Goal: Information Seeking & Learning: Learn about a topic

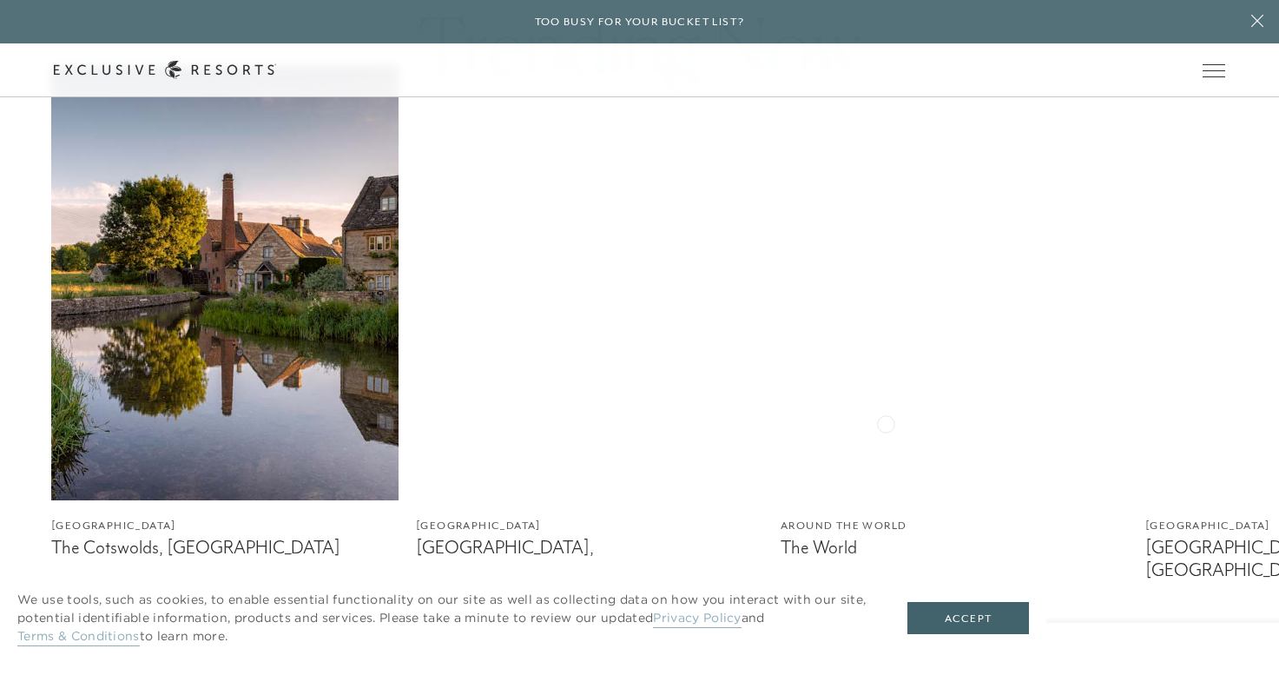
scroll to position [1021, 0]
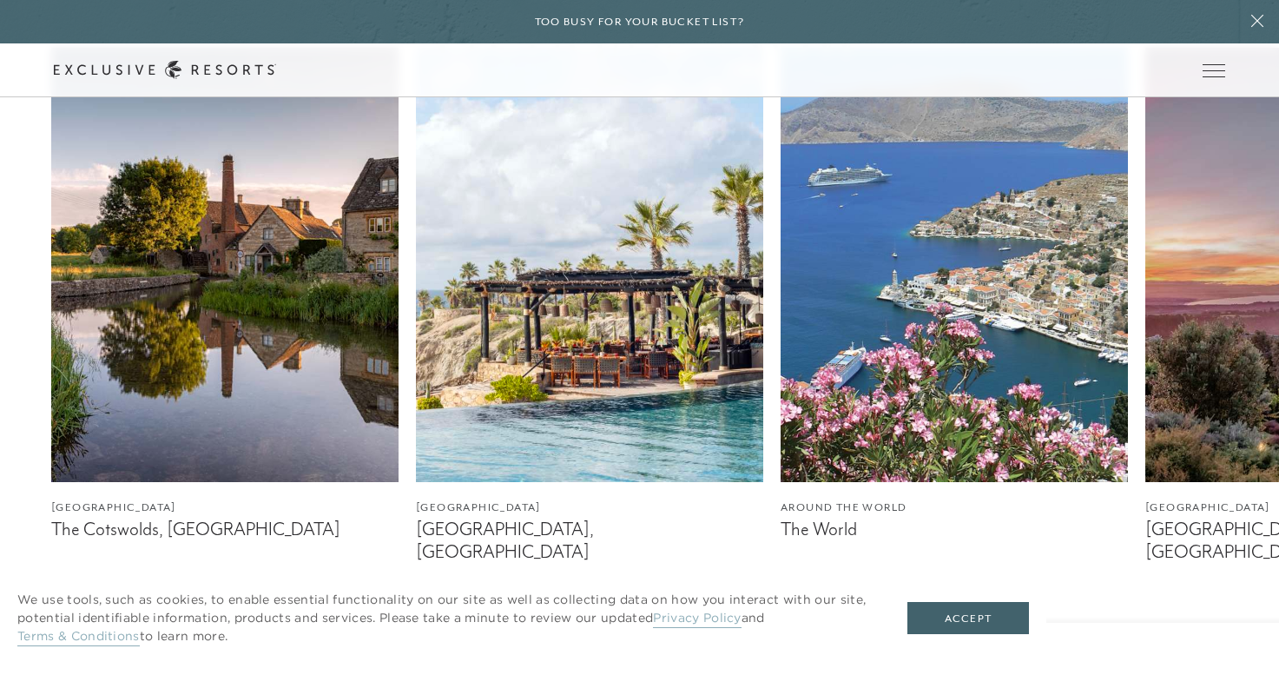
click at [634, 341] on img at bounding box center [589, 265] width 347 height 434
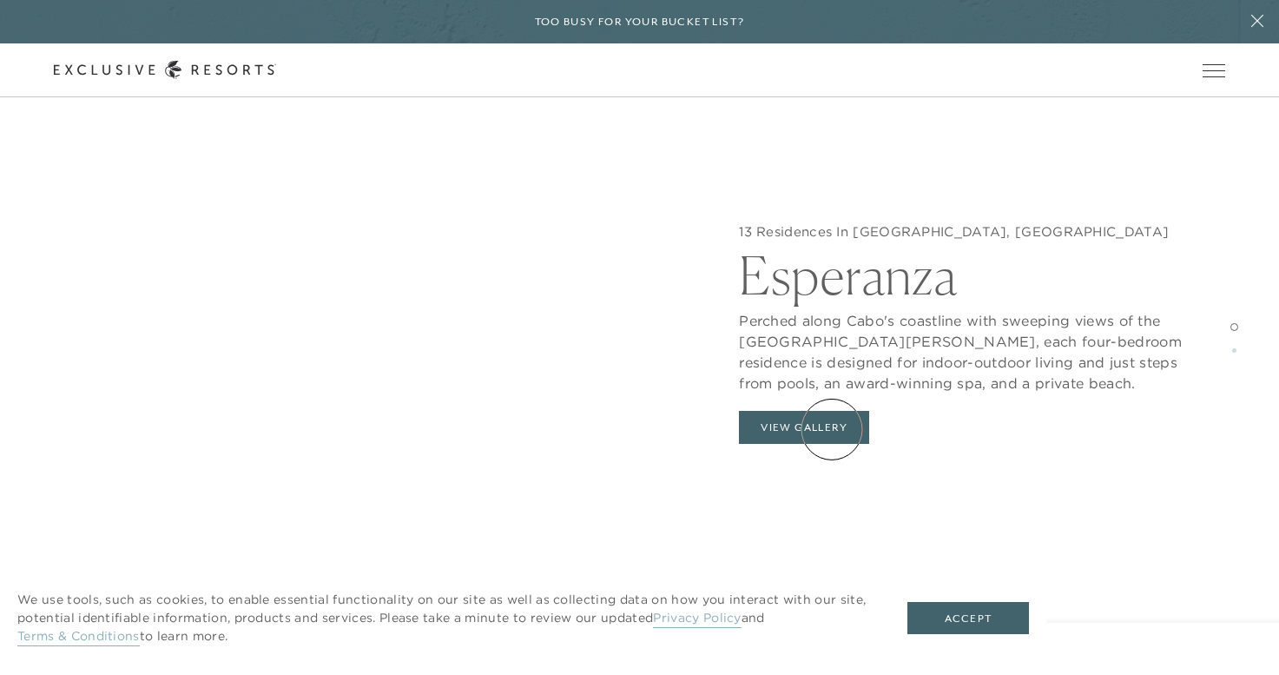
scroll to position [1751, 0]
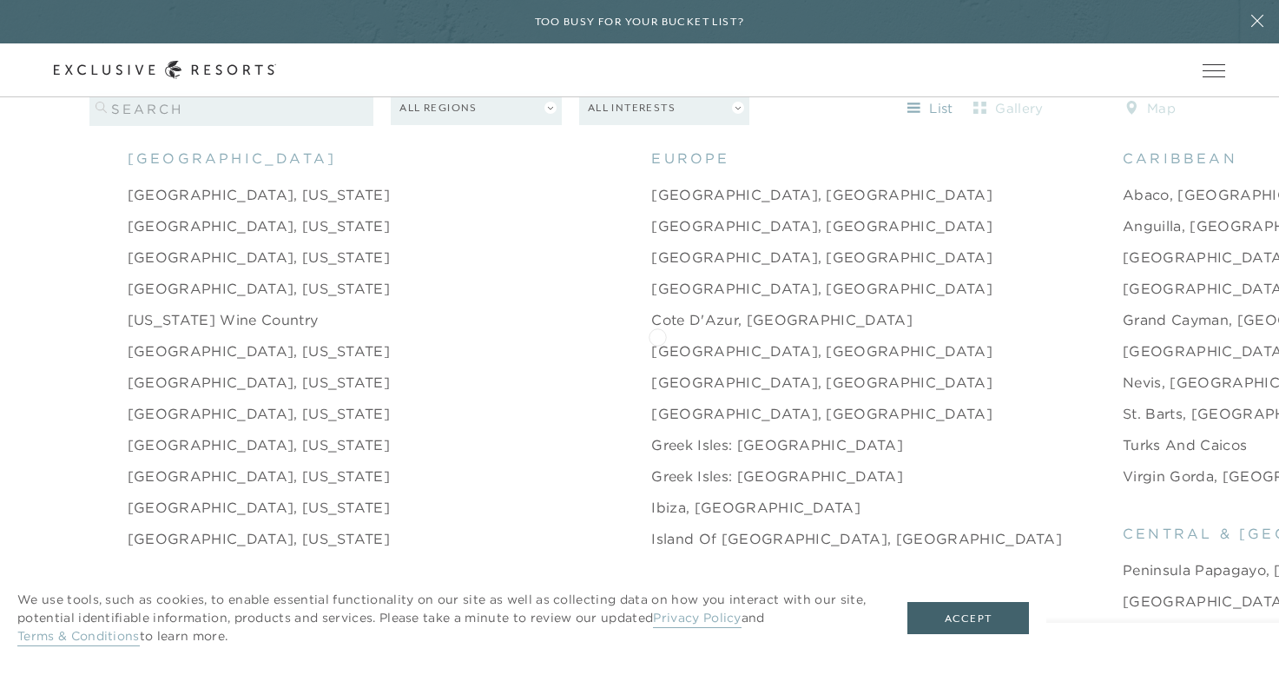
scroll to position [1785, 0]
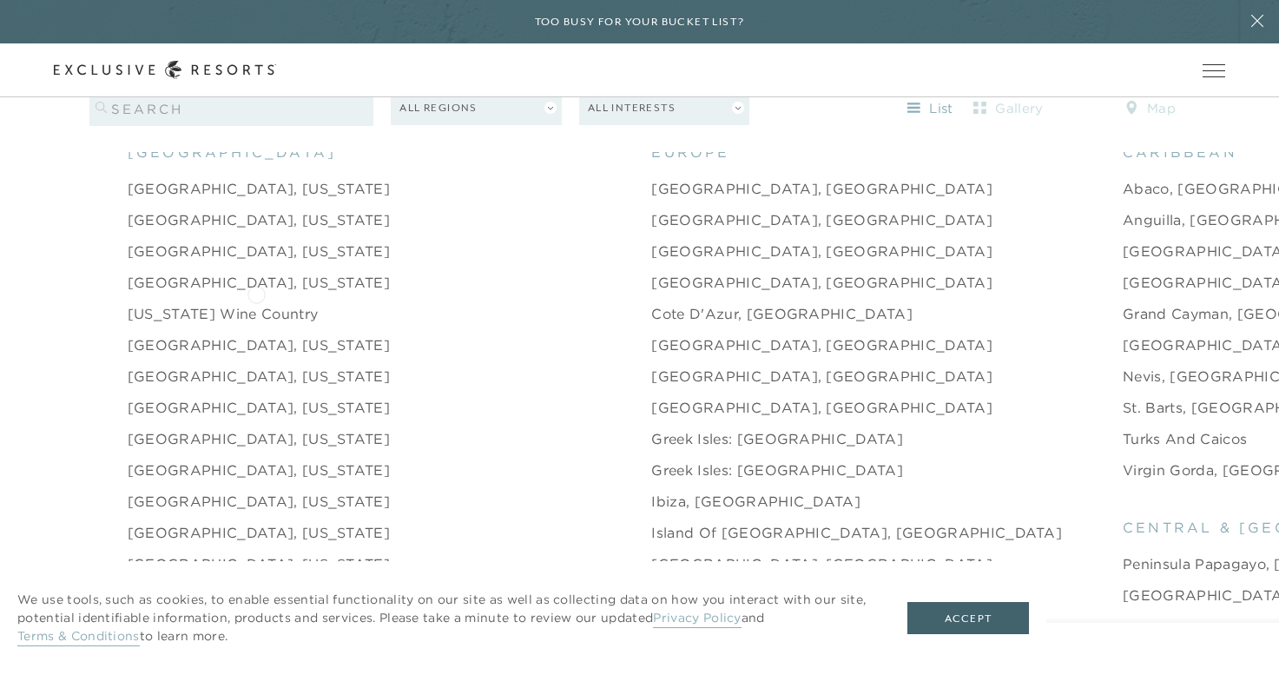
click at [256, 303] on link "[US_STATE] Wine Country" at bounding box center [223, 313] width 190 height 21
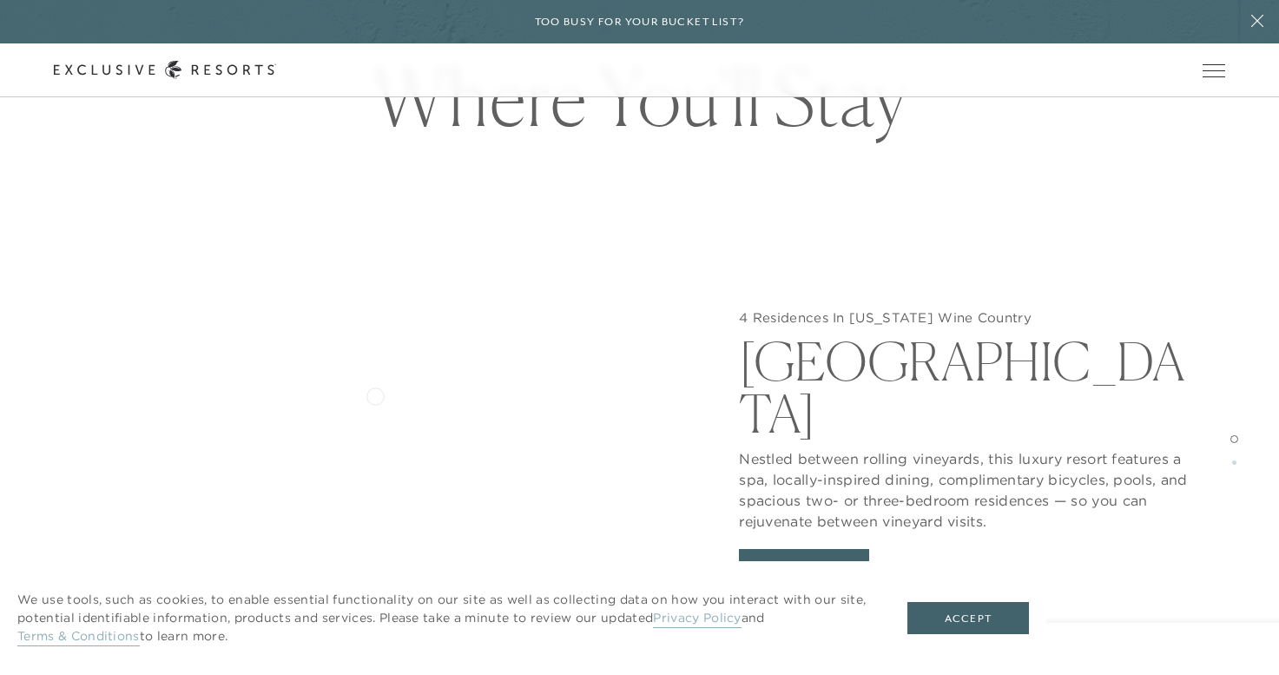
scroll to position [1649, 0]
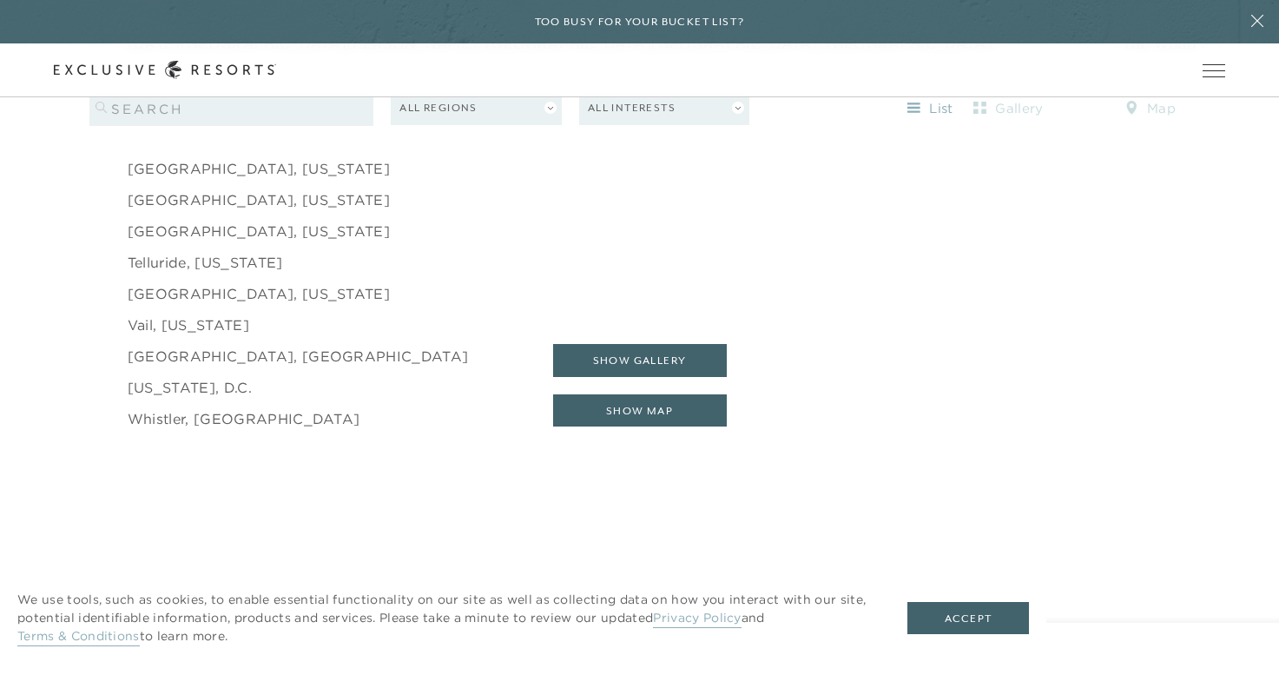
scroll to position [2912, 0]
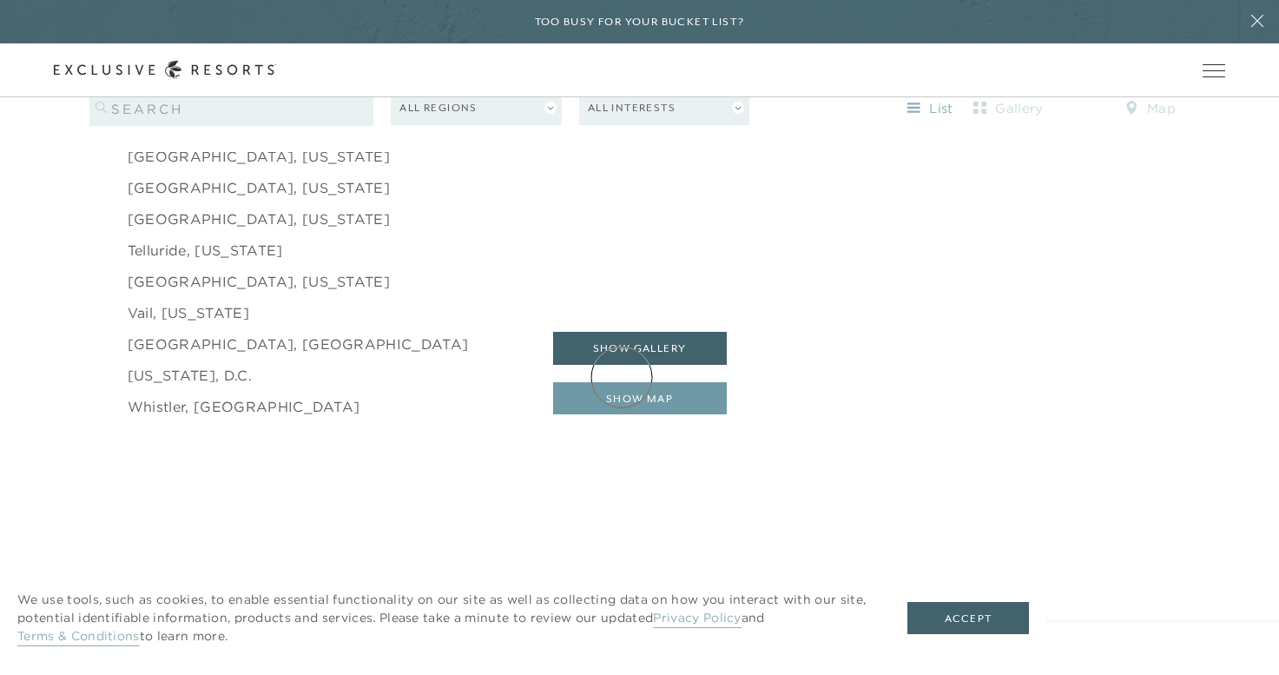
click at [622, 382] on button "show map" at bounding box center [640, 398] width 174 height 33
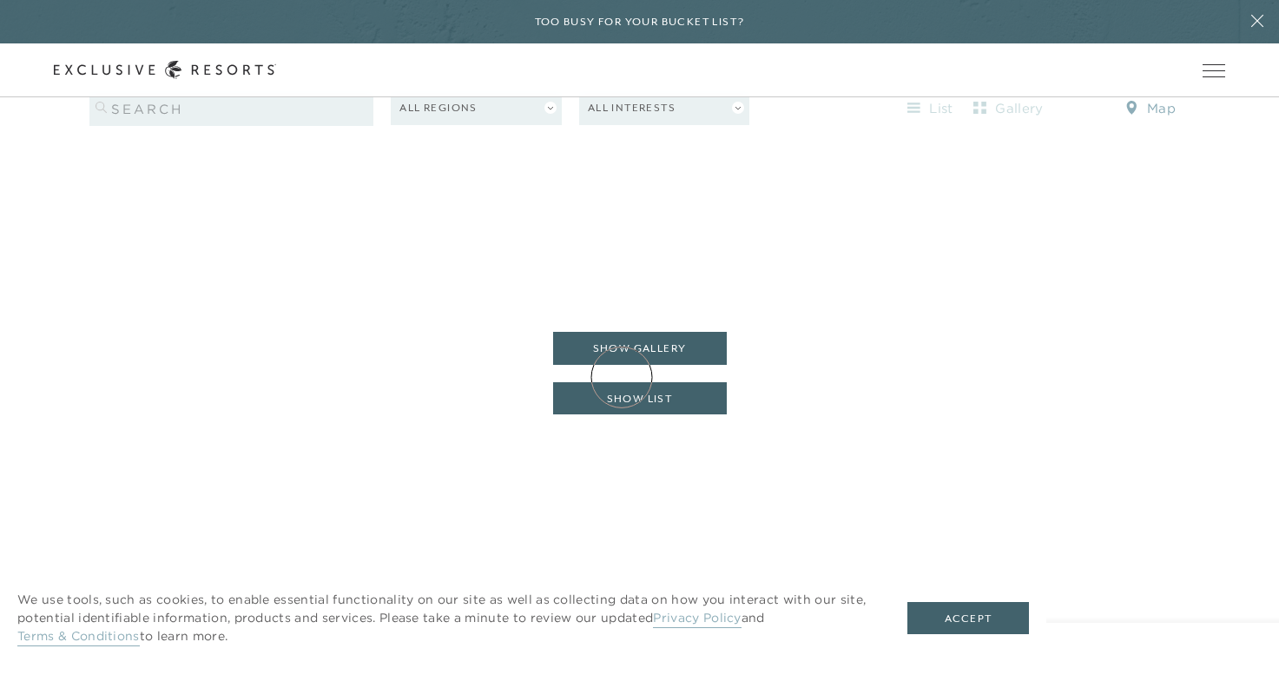
scroll to position [1581, 0]
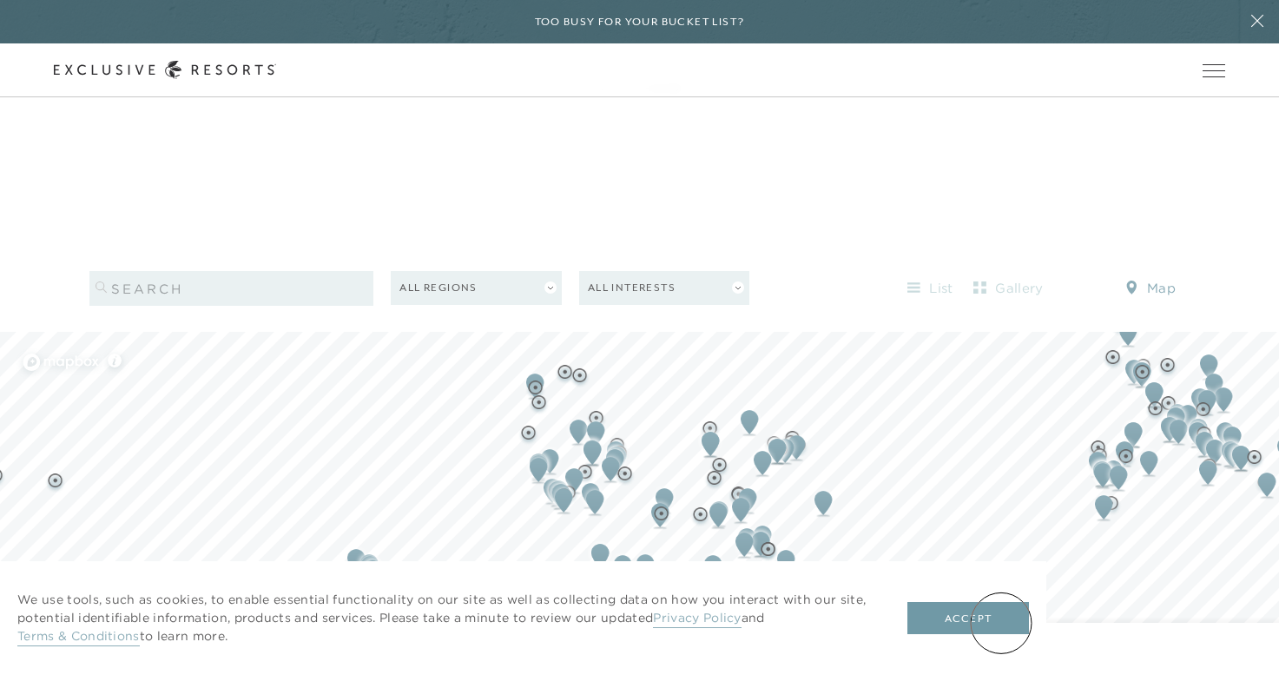
click at [1002, 623] on button "Accept" at bounding box center [969, 618] width 122 height 33
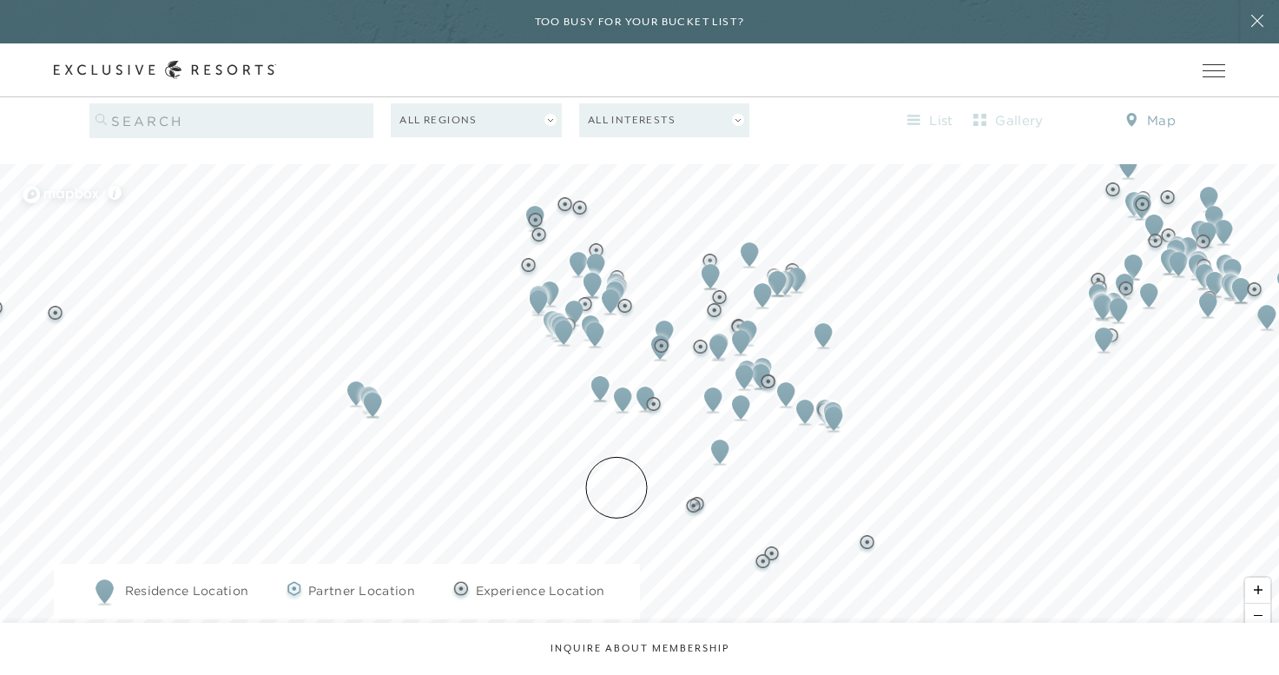
scroll to position [1752, 0]
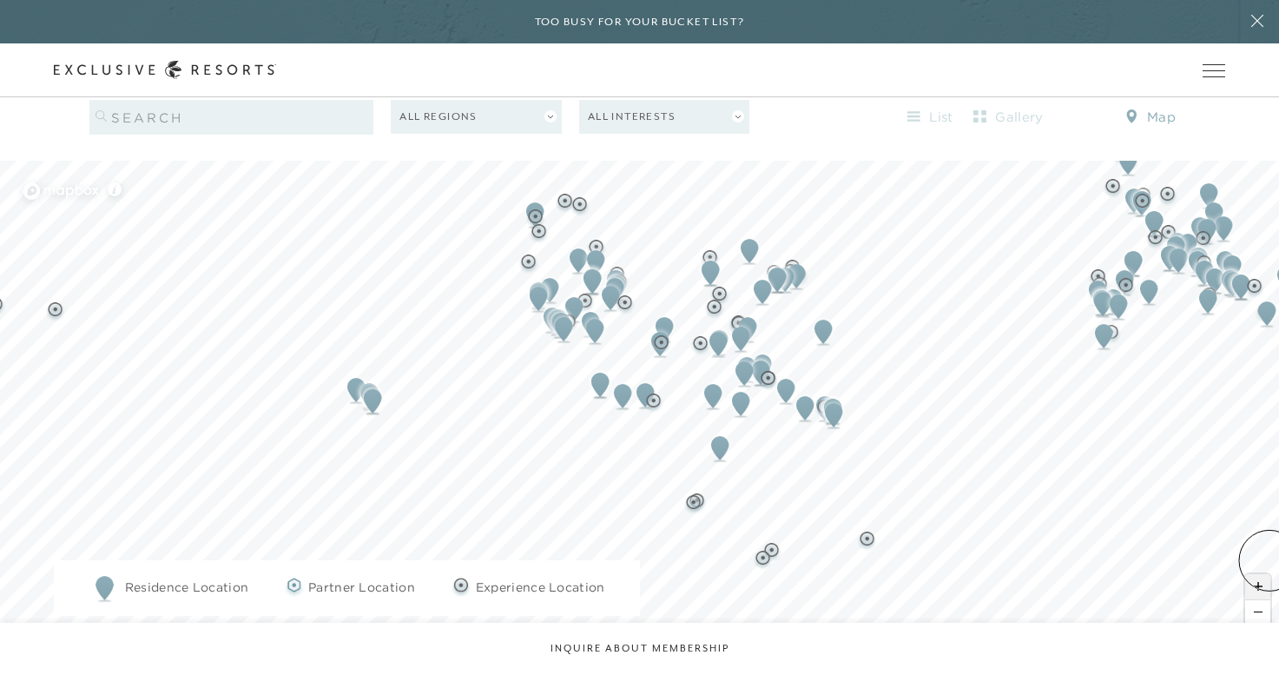
click at [1270, 574] on span "Zoom in" at bounding box center [1258, 586] width 25 height 25
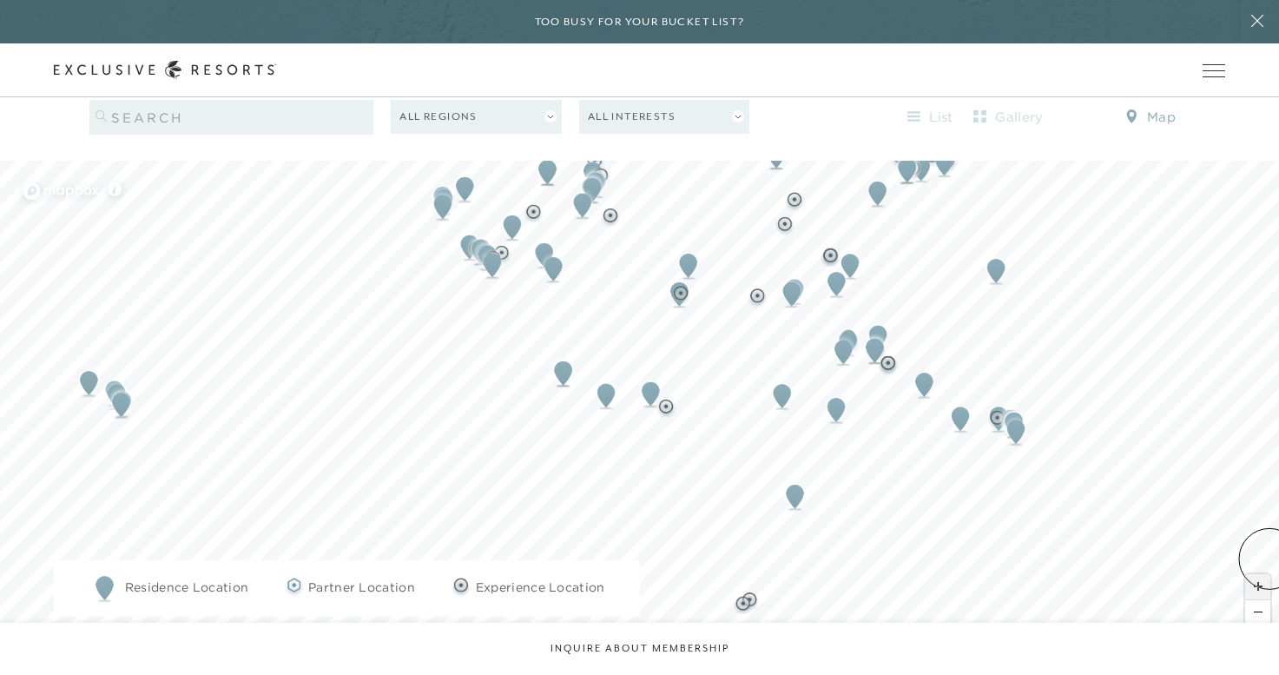
click at [1270, 574] on span "Zoom in" at bounding box center [1258, 586] width 25 height 25
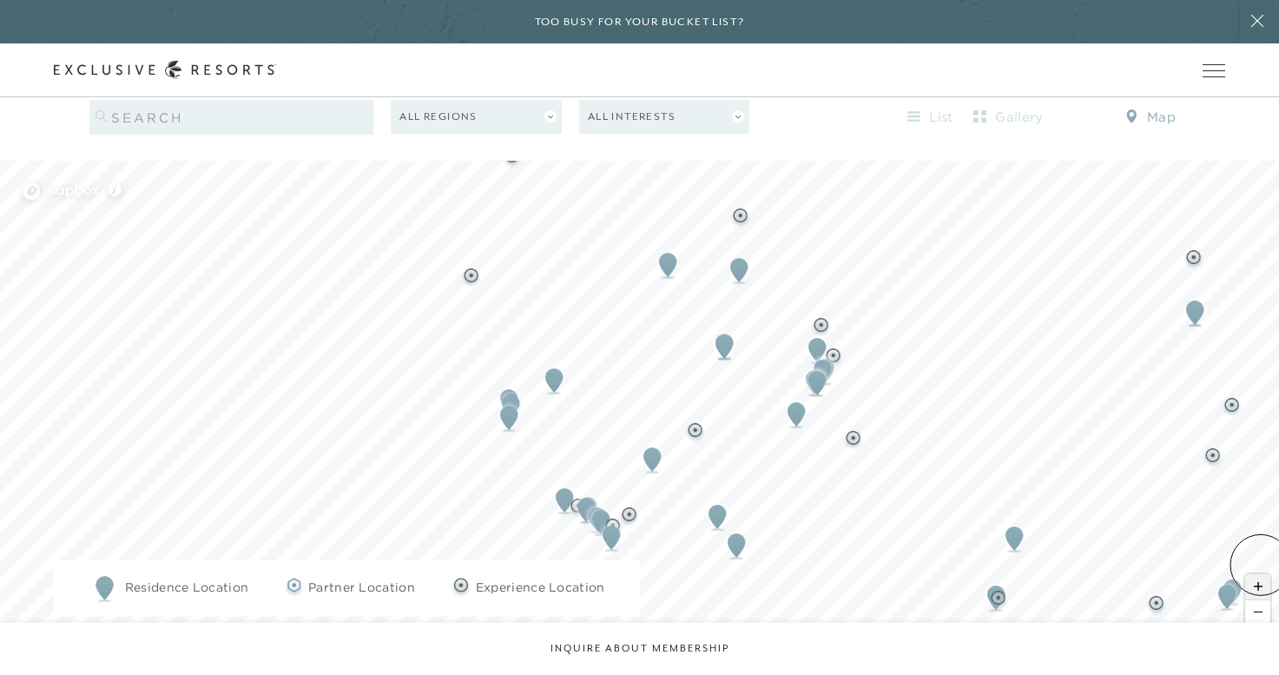
click at [1261, 574] on span "Zoom in" at bounding box center [1258, 586] width 25 height 25
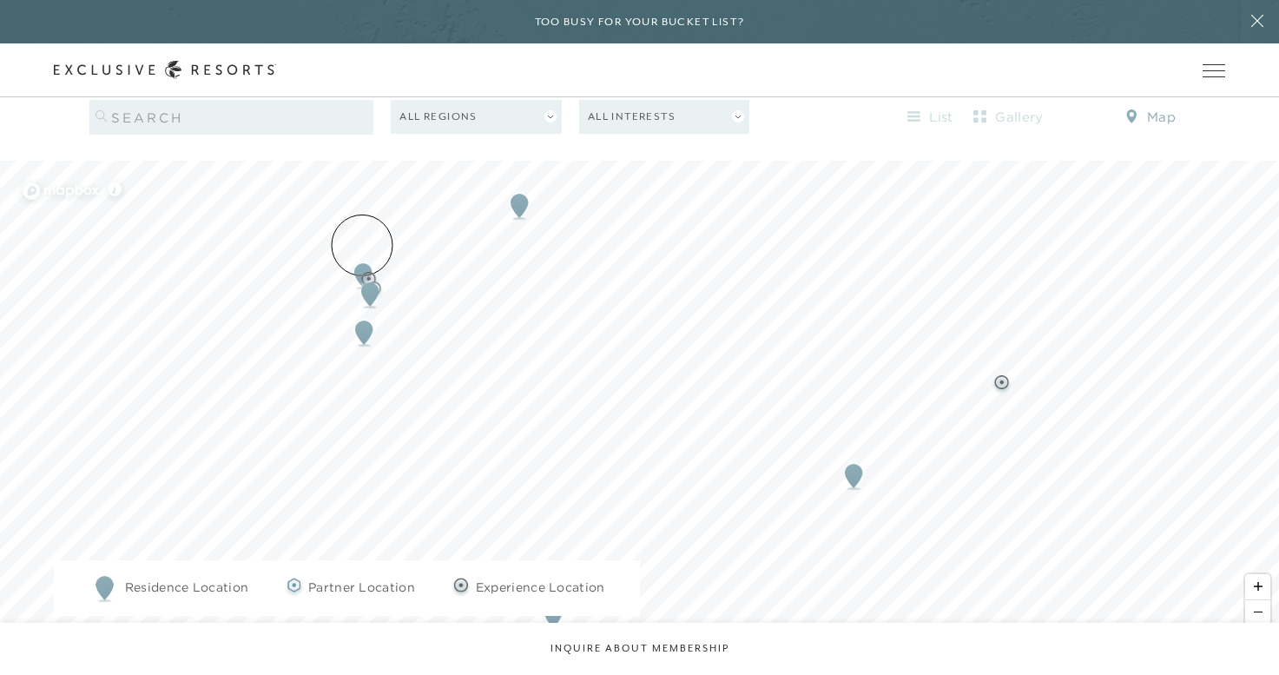
click at [362, 256] on img "Map marker" at bounding box center [363, 275] width 32 height 38
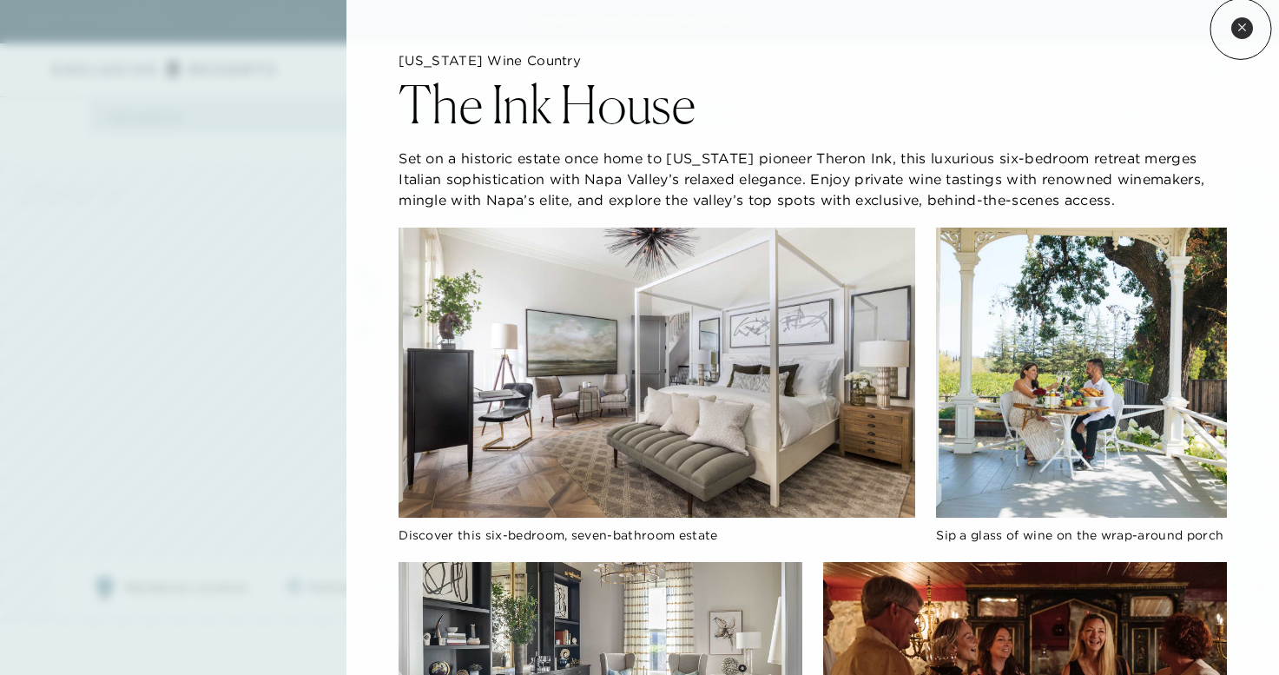
click at [1241, 29] on icon at bounding box center [1242, 26] width 7 height 7
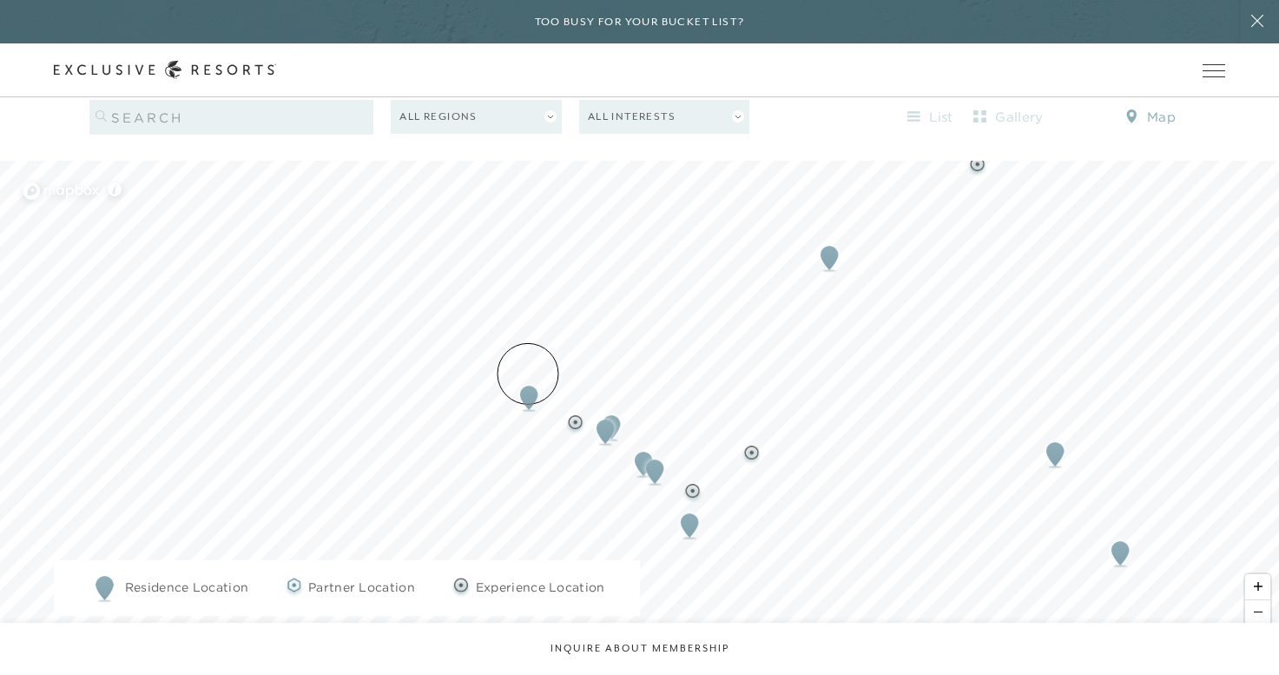
click at [528, 379] on img "Map marker" at bounding box center [529, 398] width 32 height 38
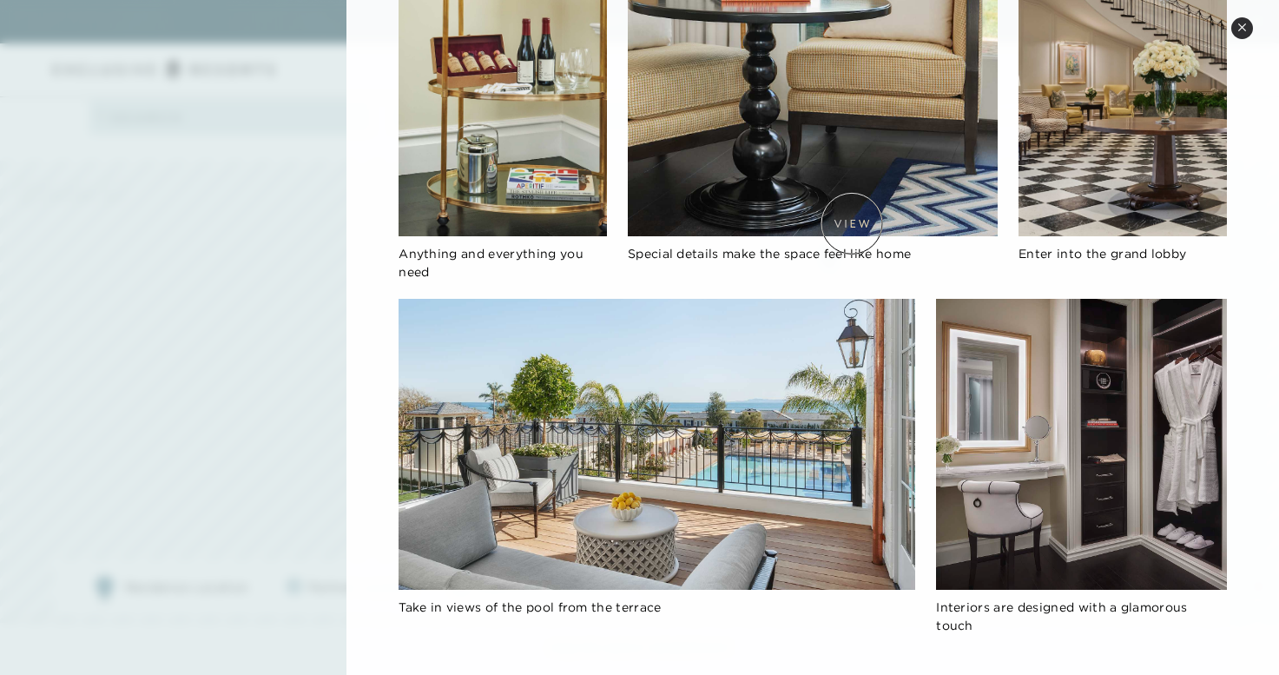
scroll to position [1036, 0]
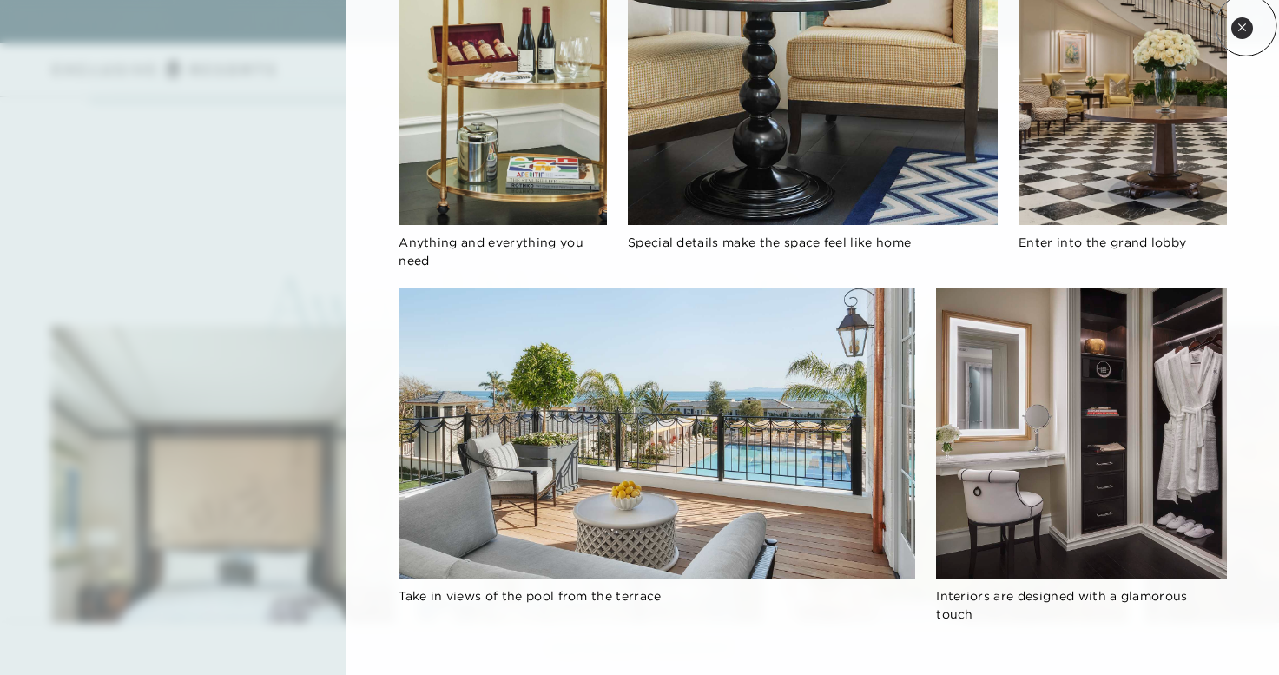
click at [1246, 25] on icon at bounding box center [1243, 28] width 10 height 10
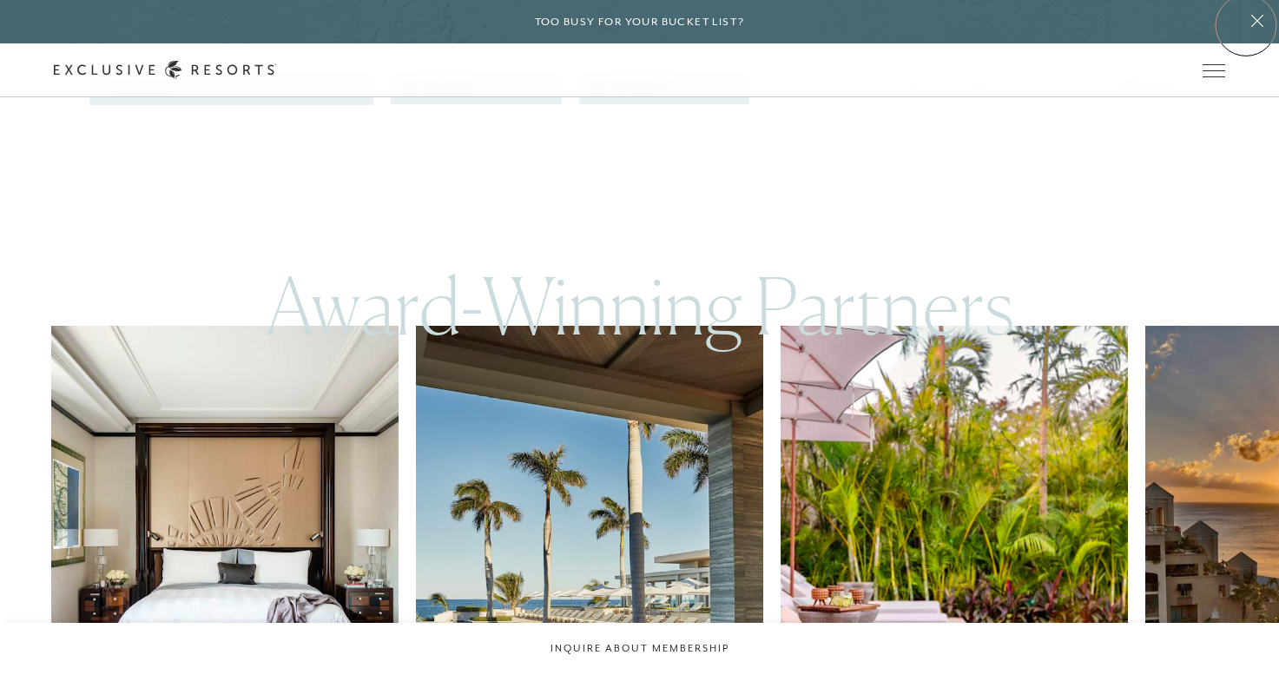
scroll to position [1789, 0]
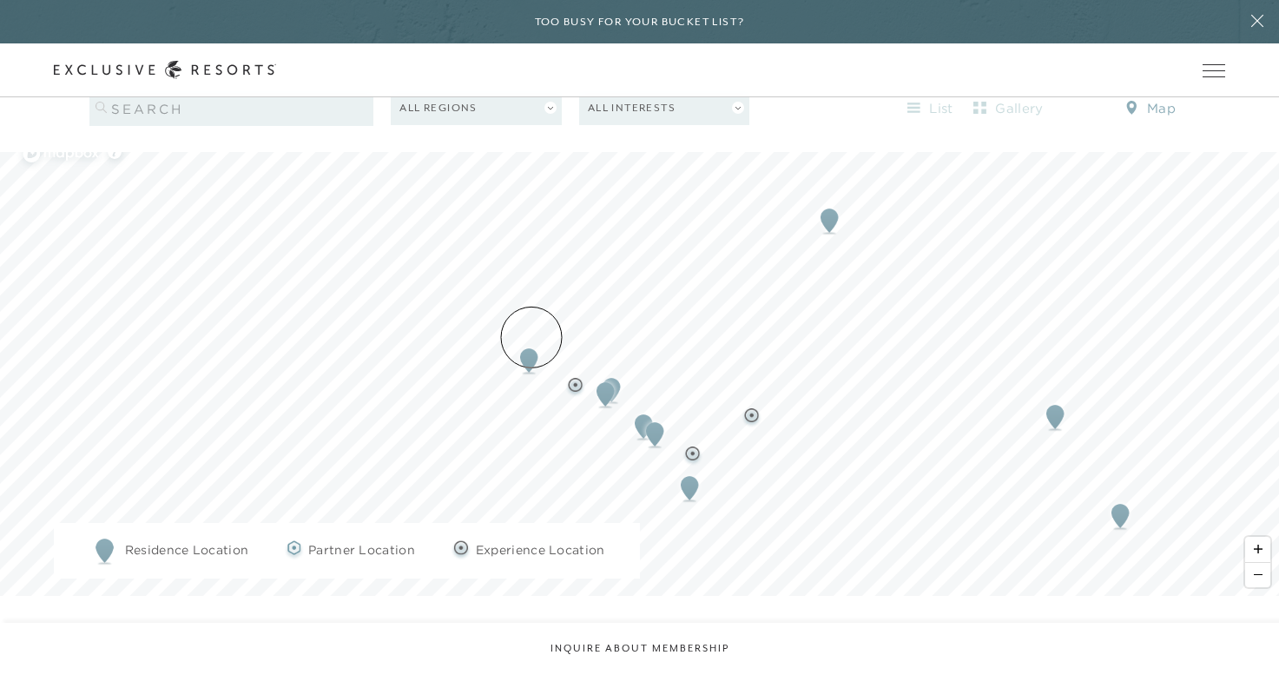
click at [532, 341] on img "Map marker" at bounding box center [529, 360] width 32 height 38
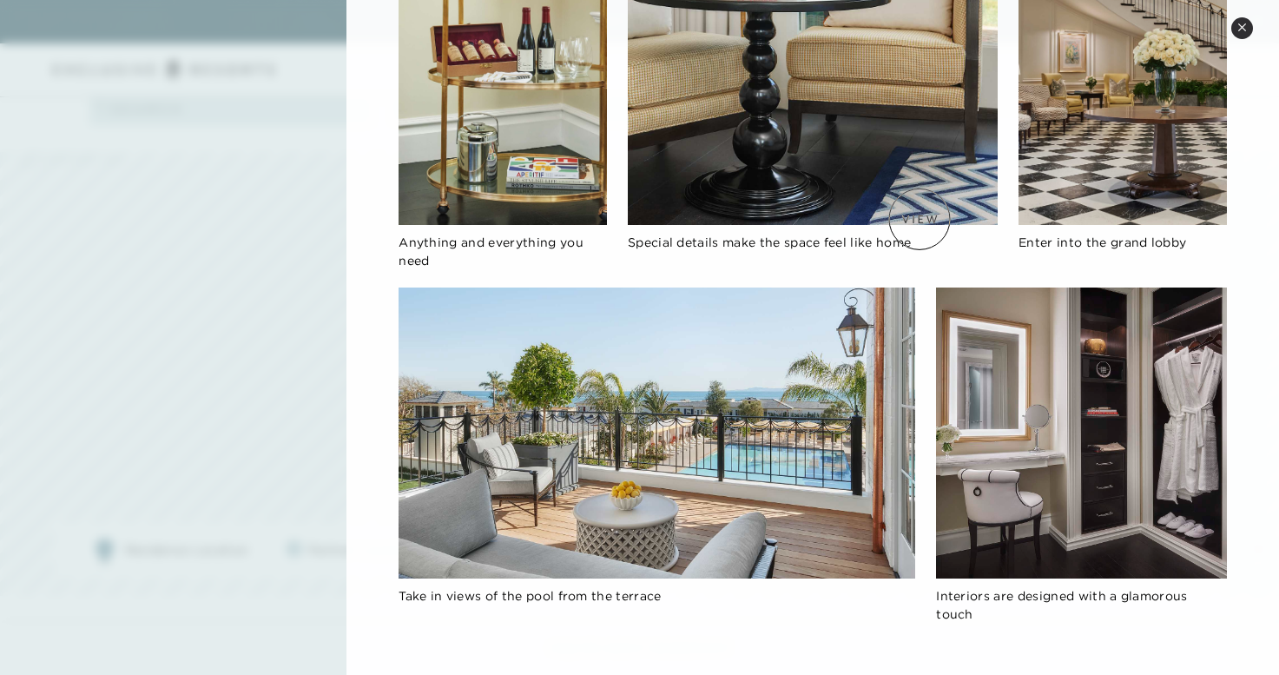
scroll to position [0, 0]
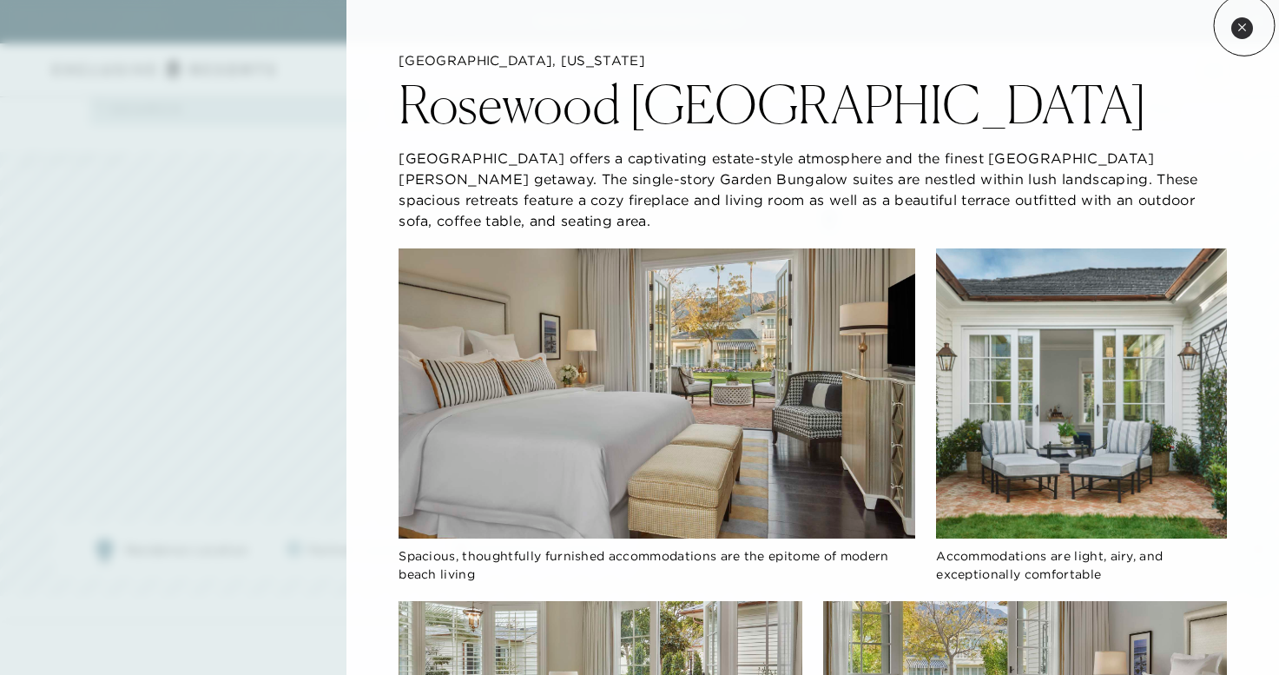
click at [1245, 25] on icon at bounding box center [1243, 28] width 10 height 10
